Goal: Feedback & Contribution: Leave review/rating

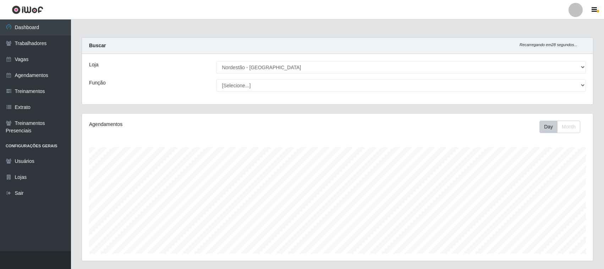
select select "420"
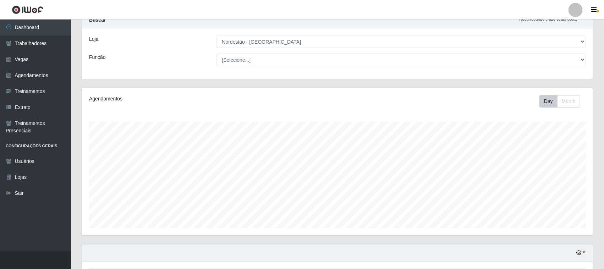
scroll to position [148, 511]
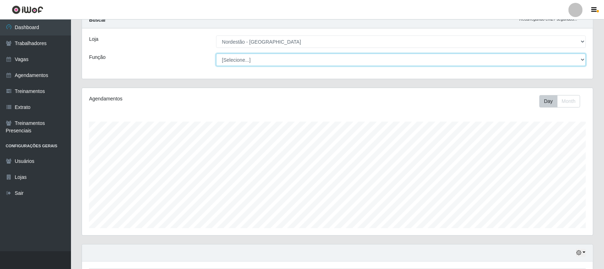
click at [583, 60] on select "[Selecione...] Embalador Embalador + Embalador ++ Operador de Caixa Operador de…" at bounding box center [401, 60] width 370 height 12
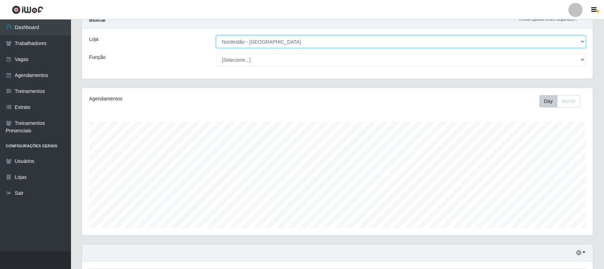
click at [582, 42] on select "[Selecione...] Nordestão - [GEOGRAPHIC_DATA]" at bounding box center [401, 41] width 370 height 12
click at [216, 35] on select "[Selecione...] Nordestão - [GEOGRAPHIC_DATA]" at bounding box center [401, 41] width 370 height 12
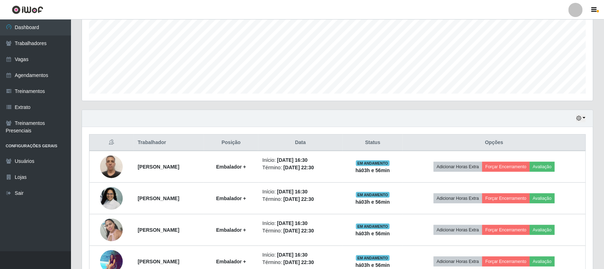
scroll to position [203, 0]
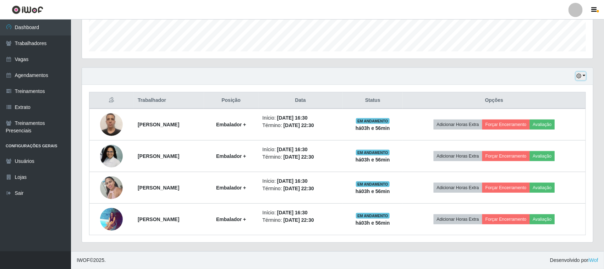
click at [582, 75] on button "button" at bounding box center [581, 76] width 10 height 8
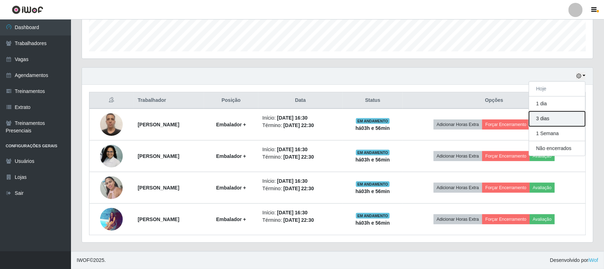
click at [555, 116] on button "3 dias" at bounding box center [557, 118] width 56 height 15
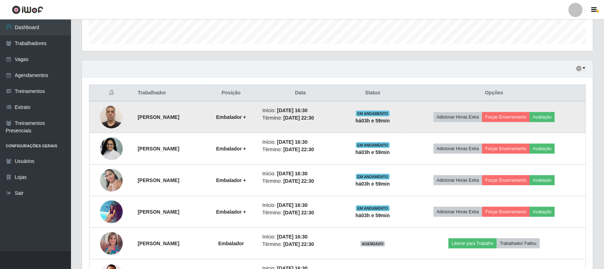
scroll to position [209, 0]
click at [555, 120] on button "Avaliação" at bounding box center [542, 118] width 25 height 10
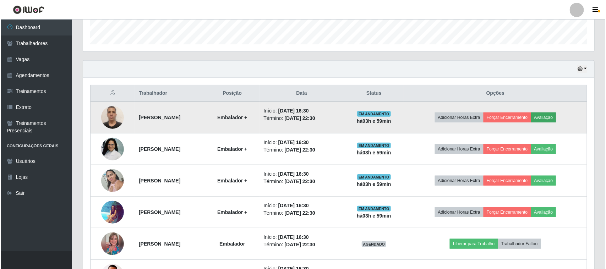
scroll to position [148, 506]
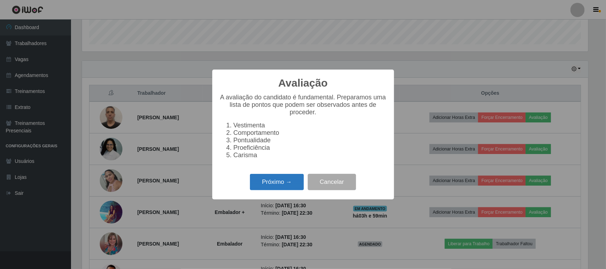
click at [284, 187] on button "Próximo →" at bounding box center [277, 182] width 54 height 17
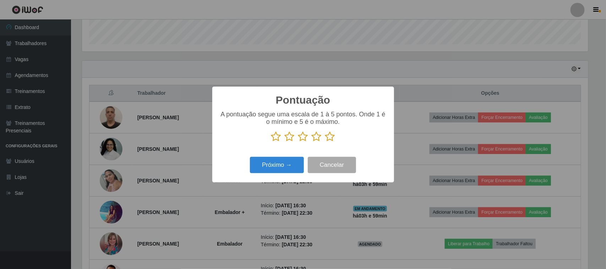
click at [332, 138] on icon at bounding box center [330, 136] width 10 height 11
click at [325, 142] on input "radio" at bounding box center [325, 142] width 0 height 0
click at [283, 167] on button "Próximo →" at bounding box center [277, 165] width 54 height 17
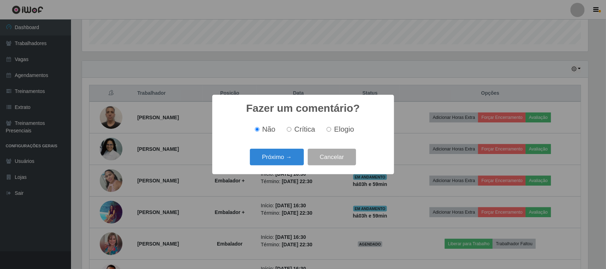
click at [336, 130] on span "Elogio" at bounding box center [344, 129] width 20 height 8
click at [331, 130] on input "Elogio" at bounding box center [329, 129] width 5 height 5
radio input "true"
click at [287, 159] on button "Próximo →" at bounding box center [277, 157] width 54 height 17
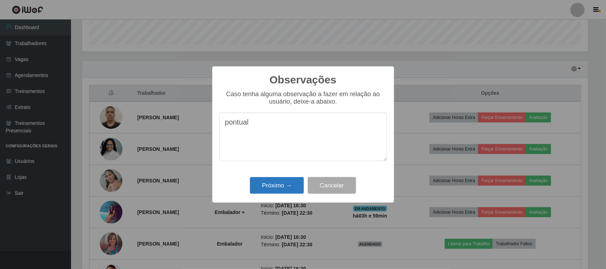
type textarea "pontual"
click at [284, 185] on button "Próximo →" at bounding box center [277, 185] width 54 height 17
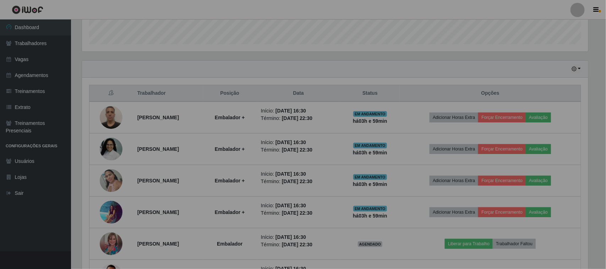
scroll to position [148, 511]
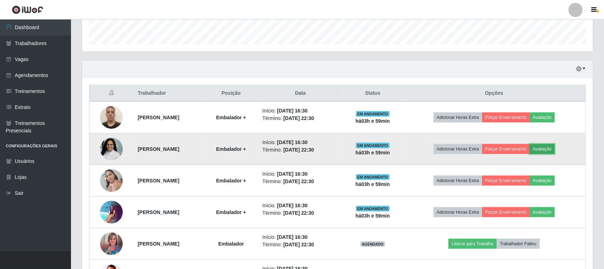
click at [548, 151] on button "Avaliação" at bounding box center [542, 149] width 25 height 10
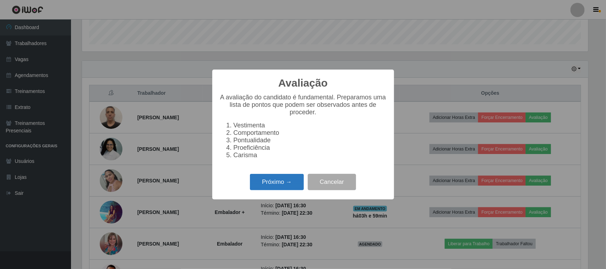
click at [296, 187] on button "Próximo →" at bounding box center [277, 182] width 54 height 17
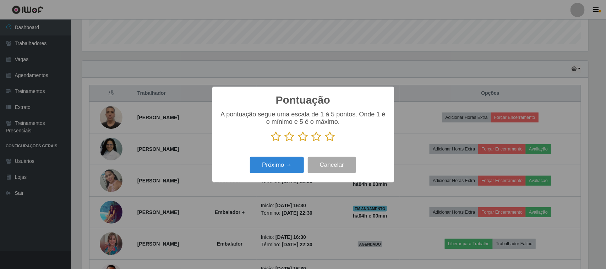
click at [332, 138] on icon at bounding box center [330, 136] width 10 height 11
click at [325, 142] on input "radio" at bounding box center [325, 142] width 0 height 0
click at [279, 169] on button "Próximo →" at bounding box center [277, 165] width 54 height 17
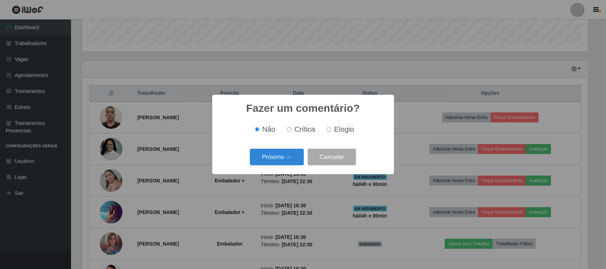
click at [331, 130] on label "Elogio" at bounding box center [339, 129] width 30 height 8
click at [331, 130] on input "Elogio" at bounding box center [329, 129] width 5 height 5
radio input "true"
click at [280, 154] on button "Próximo →" at bounding box center [277, 157] width 54 height 17
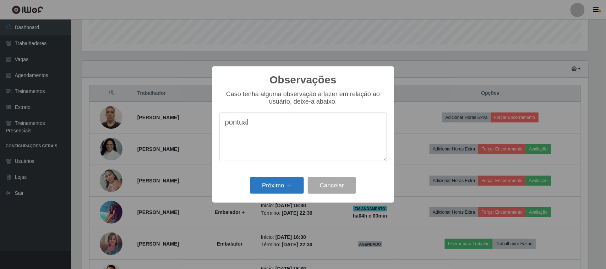
type textarea "pontual"
click at [275, 188] on button "Próximo →" at bounding box center [277, 185] width 54 height 17
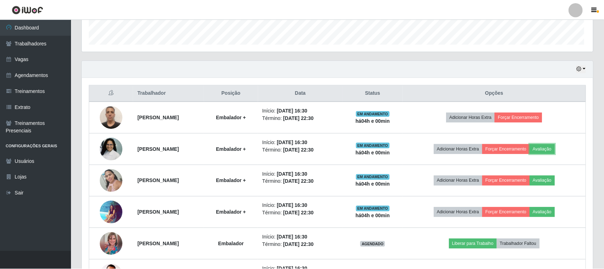
scroll to position [148, 511]
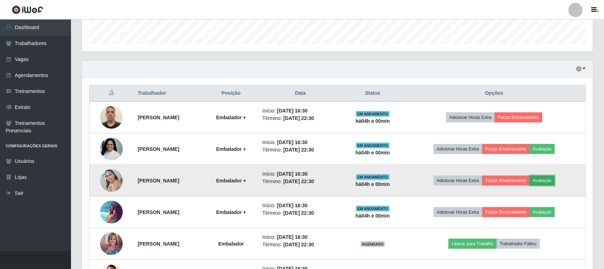
click at [550, 181] on button "Avaliação" at bounding box center [542, 181] width 25 height 10
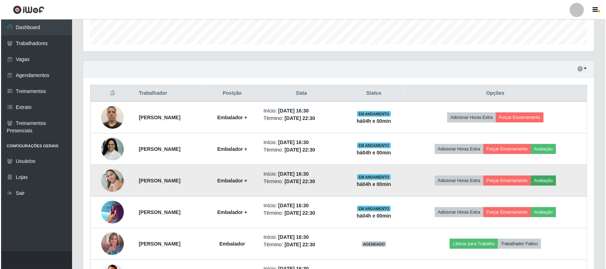
scroll to position [148, 506]
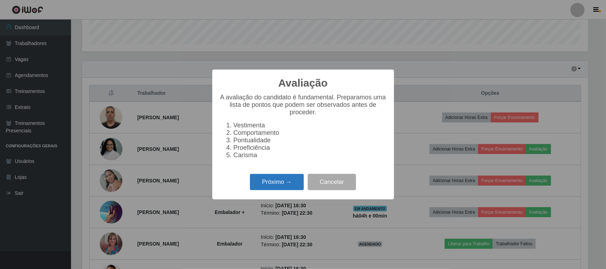
click at [270, 186] on button "Próximo →" at bounding box center [277, 182] width 54 height 17
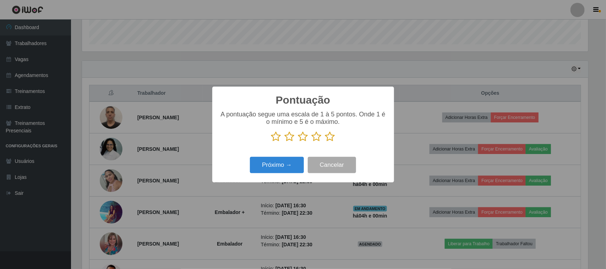
scroll to position [354759, 354400]
click at [334, 139] on icon at bounding box center [330, 136] width 10 height 11
click at [325, 142] on input "radio" at bounding box center [325, 142] width 0 height 0
click at [285, 163] on button "Próximo →" at bounding box center [277, 165] width 54 height 17
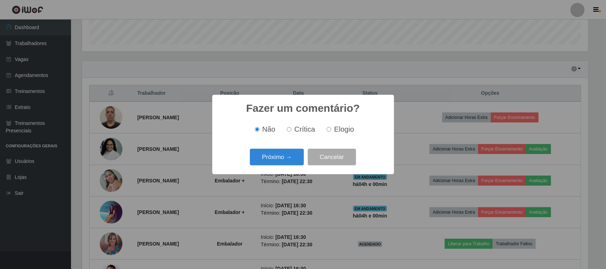
click at [329, 133] on label "Elogio" at bounding box center [339, 129] width 30 height 8
click at [329, 132] on input "Elogio" at bounding box center [329, 129] width 5 height 5
radio input "true"
click at [280, 151] on button "Próximo →" at bounding box center [277, 157] width 54 height 17
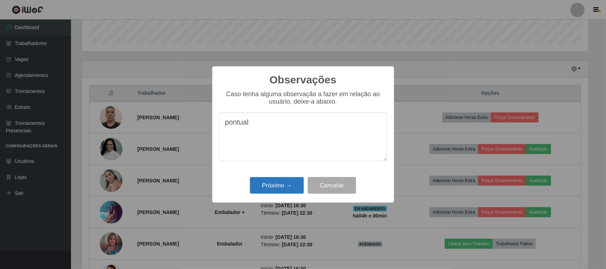
type textarea "pontual"
click at [286, 187] on button "Próximo →" at bounding box center [277, 185] width 54 height 17
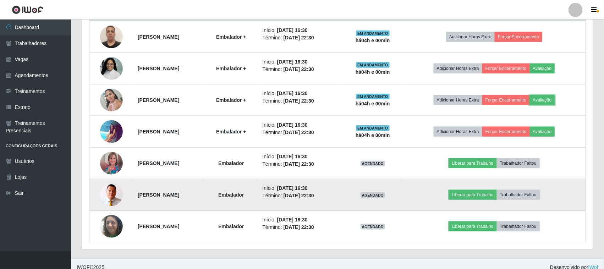
scroll to position [298, 0]
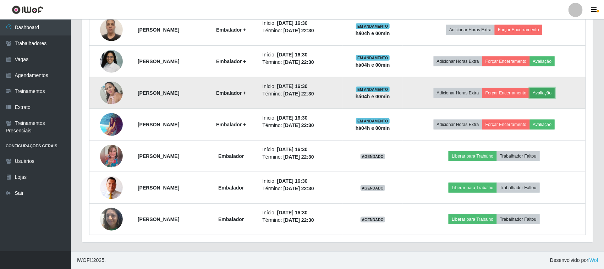
click at [555, 90] on button "Avaliação" at bounding box center [542, 93] width 25 height 10
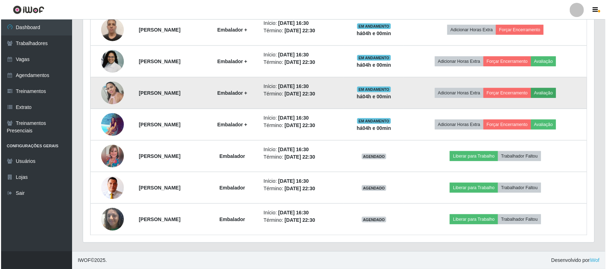
scroll to position [148, 506]
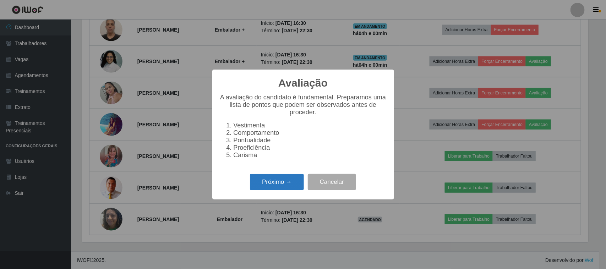
click at [279, 187] on button "Próximo →" at bounding box center [277, 182] width 54 height 17
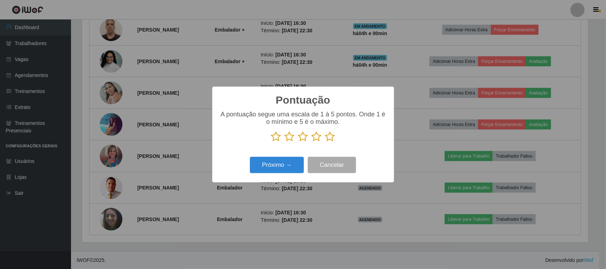
click at [332, 139] on icon at bounding box center [330, 136] width 10 height 11
click at [325, 142] on input "radio" at bounding box center [325, 142] width 0 height 0
click at [280, 166] on button "Próximo →" at bounding box center [277, 165] width 54 height 17
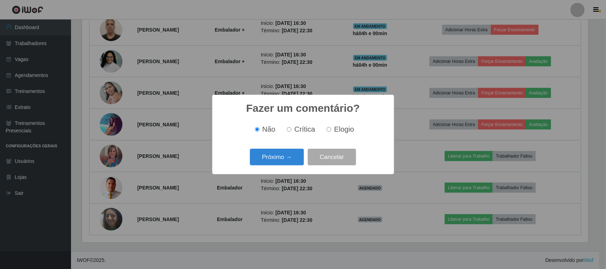
click at [345, 132] on span "Elogio" at bounding box center [344, 129] width 20 height 8
click at [331, 132] on input "Elogio" at bounding box center [329, 129] width 5 height 5
radio input "true"
click at [288, 160] on button "Próximo →" at bounding box center [277, 157] width 54 height 17
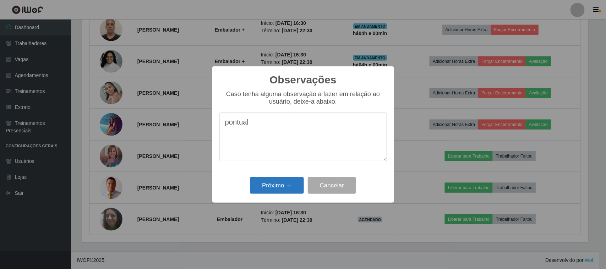
type textarea "pontual"
click at [295, 188] on button "Próximo →" at bounding box center [277, 185] width 54 height 17
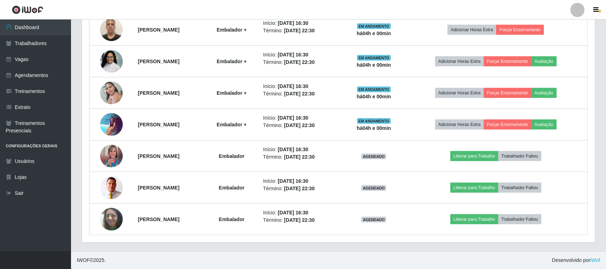
scroll to position [148, 511]
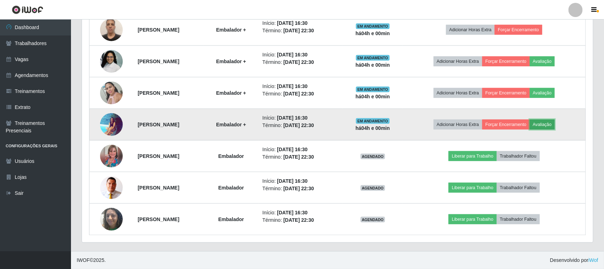
click at [553, 127] on button "Avaliação" at bounding box center [542, 125] width 25 height 10
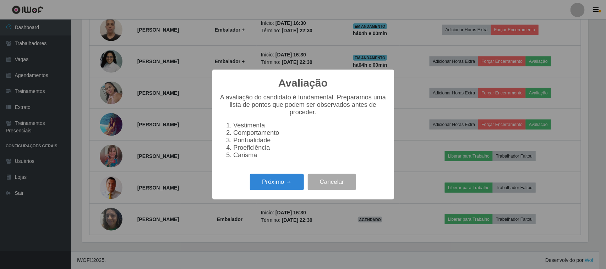
scroll to position [0, 0]
click at [279, 181] on button "Próximo →" at bounding box center [277, 182] width 54 height 17
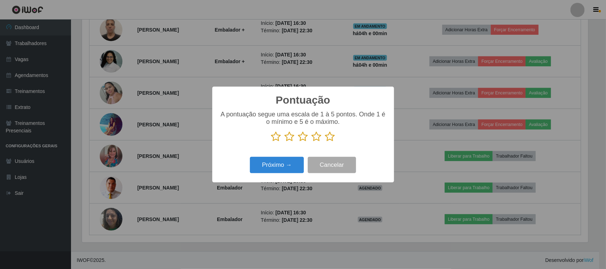
click at [329, 138] on icon at bounding box center [330, 136] width 10 height 11
click at [325, 142] on input "radio" at bounding box center [325, 142] width 0 height 0
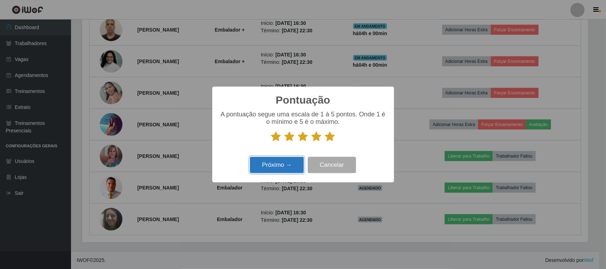
click at [281, 162] on button "Próximo →" at bounding box center [277, 165] width 54 height 17
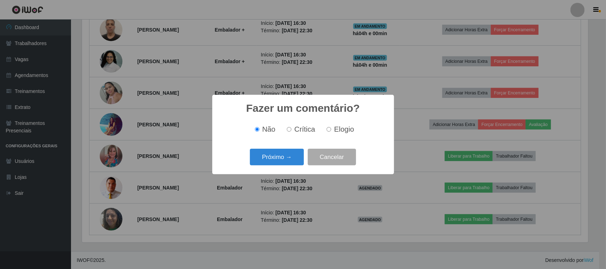
click at [328, 132] on input "Elogio" at bounding box center [329, 129] width 5 height 5
radio input "true"
click at [284, 157] on button "Próximo →" at bounding box center [277, 157] width 54 height 17
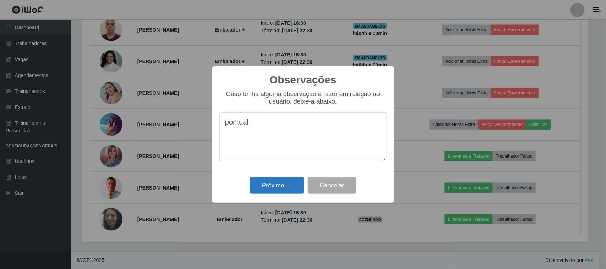
type textarea "pontual"
click at [278, 183] on button "Próximo →" at bounding box center [277, 185] width 54 height 17
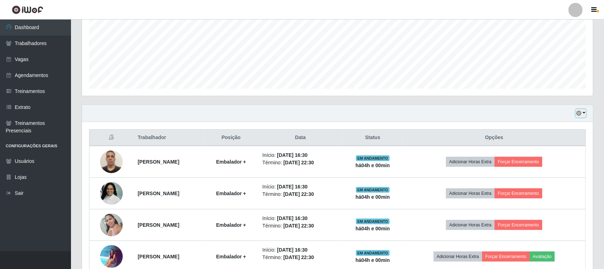
click at [584, 114] on button "button" at bounding box center [581, 113] width 10 height 8
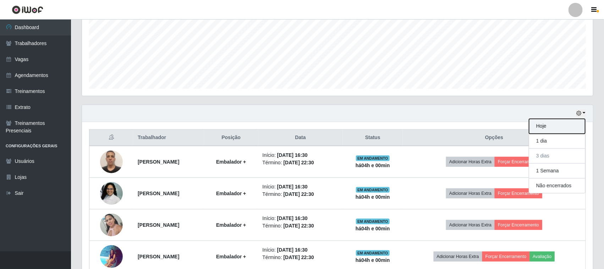
click at [555, 129] on button "Hoje" at bounding box center [557, 126] width 56 height 15
